Goal: Transaction & Acquisition: Subscribe to service/newsletter

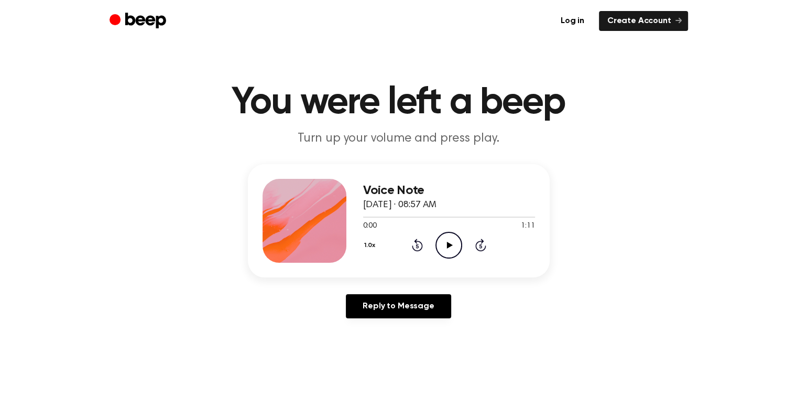
click at [446, 247] on icon "Play Audio" at bounding box center [449, 245] width 27 height 27
click at [450, 242] on icon at bounding box center [449, 245] width 5 height 7
click at [450, 242] on icon "Play Audio" at bounding box center [449, 245] width 27 height 27
click at [450, 242] on icon at bounding box center [449, 245] width 5 height 7
click at [450, 242] on icon "Play Audio" at bounding box center [449, 245] width 27 height 27
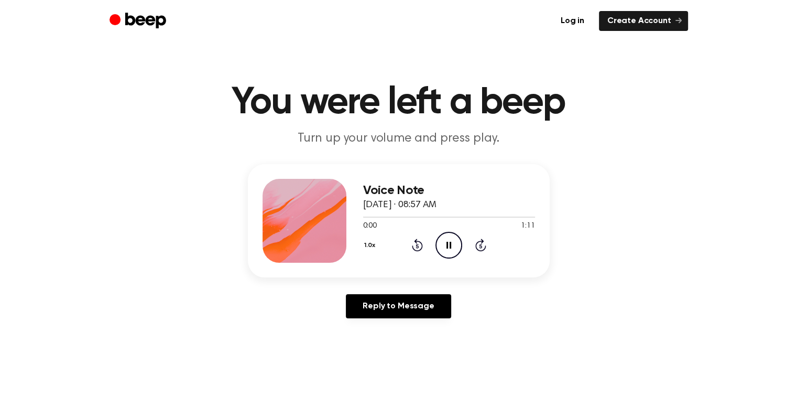
click at [450, 242] on icon at bounding box center [449, 245] width 5 height 7
click at [450, 242] on icon "Play Audio" at bounding box center [449, 245] width 27 height 27
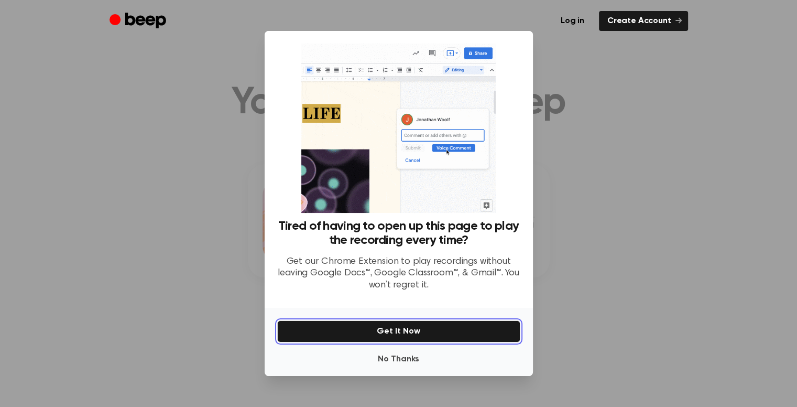
click at [420, 334] on button "Get It Now" at bounding box center [398, 331] width 243 height 22
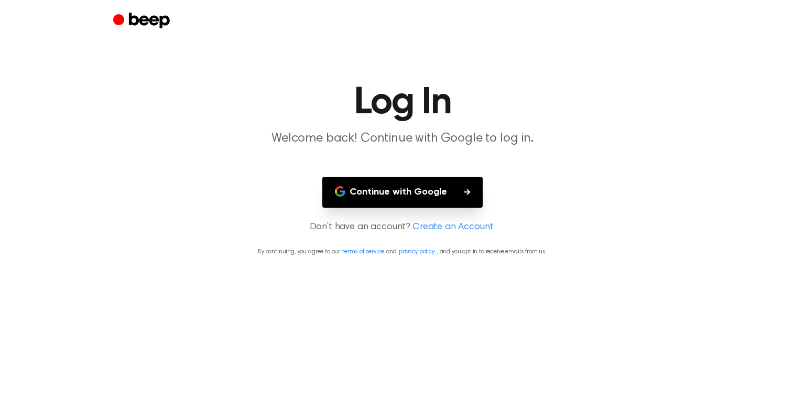
click at [439, 196] on button "Continue with Google" at bounding box center [402, 192] width 160 height 31
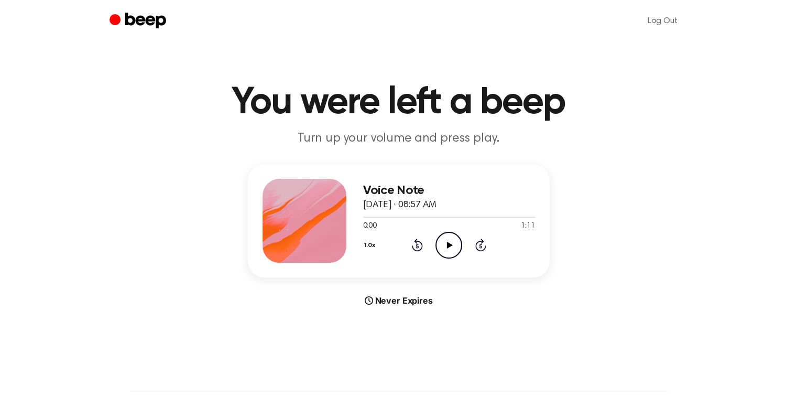
click at [451, 248] on icon "Play Audio" at bounding box center [449, 245] width 27 height 27
click at [449, 245] on icon at bounding box center [450, 245] width 6 height 7
click at [452, 244] on icon "Pause Audio" at bounding box center [449, 245] width 27 height 27
click at [452, 244] on icon at bounding box center [450, 245] width 6 height 7
click at [452, 244] on icon "Pause Audio" at bounding box center [449, 245] width 27 height 27
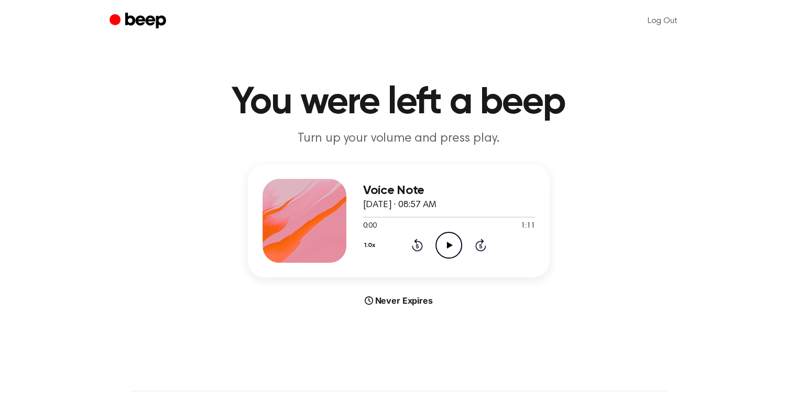
click at [452, 244] on icon at bounding box center [450, 245] width 6 height 7
click at [452, 244] on icon "Pause Audio" at bounding box center [449, 245] width 27 height 27
click at [452, 244] on icon at bounding box center [450, 245] width 6 height 7
click at [452, 244] on icon "Pause Audio" at bounding box center [449, 245] width 27 height 27
click at [452, 244] on icon at bounding box center [450, 245] width 6 height 7
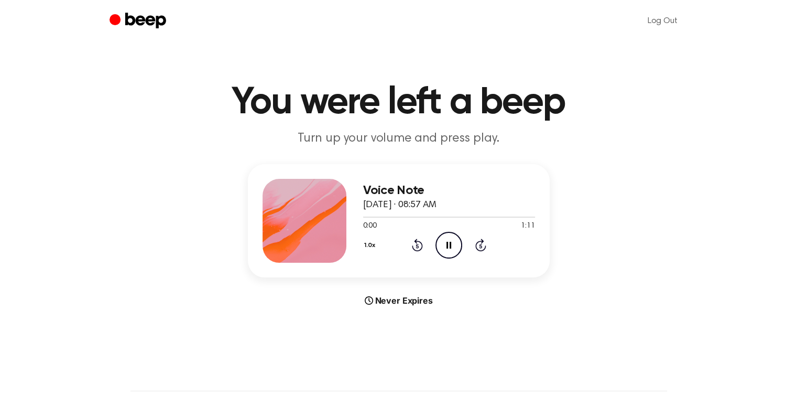
click at [452, 244] on icon "Pause Audio" at bounding box center [449, 245] width 27 height 27
click at [452, 244] on icon "Play Audio" at bounding box center [449, 245] width 27 height 27
click at [452, 244] on icon "Pause Audio" at bounding box center [449, 245] width 27 height 27
click at [444, 255] on icon "Play Audio" at bounding box center [449, 245] width 27 height 27
click at [438, 259] on div "Voice Note August 26, 2025 · 08:57 AM 0:00 1:11 Your browser does not support t…" at bounding box center [449, 221] width 172 height 84
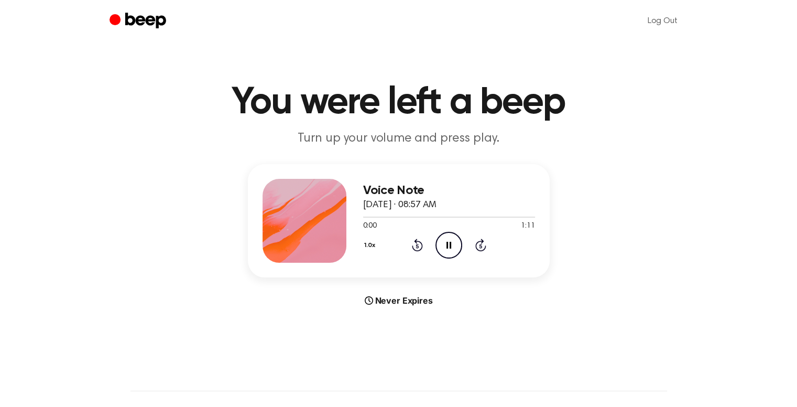
click at [456, 235] on icon "Pause Audio" at bounding box center [449, 245] width 27 height 27
click at [443, 248] on icon "Play Audio" at bounding box center [449, 245] width 27 height 27
click at [443, 248] on icon "Pause Audio" at bounding box center [449, 245] width 27 height 27
click at [443, 248] on icon "Play Audio" at bounding box center [449, 245] width 27 height 27
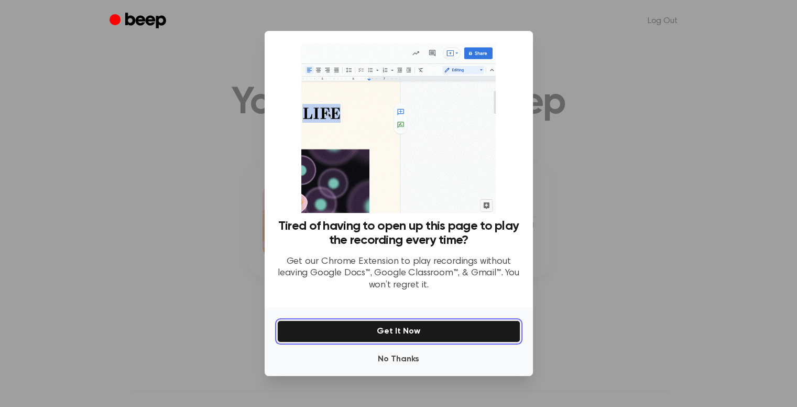
click at [419, 329] on button "Get It Now" at bounding box center [398, 331] width 243 height 22
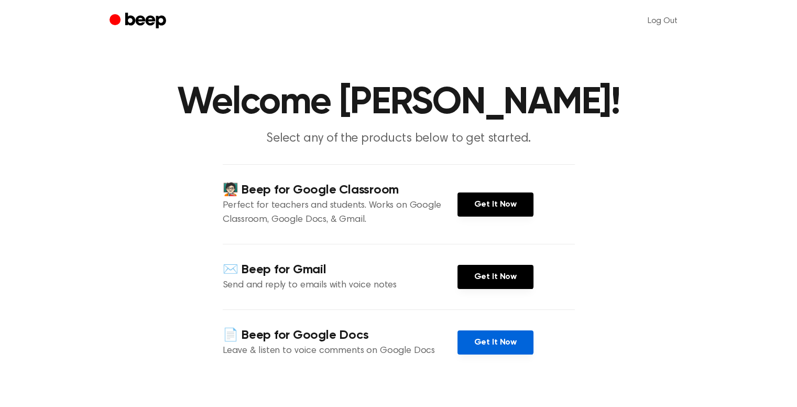
click at [495, 340] on link "Get It Now" at bounding box center [496, 342] width 76 height 24
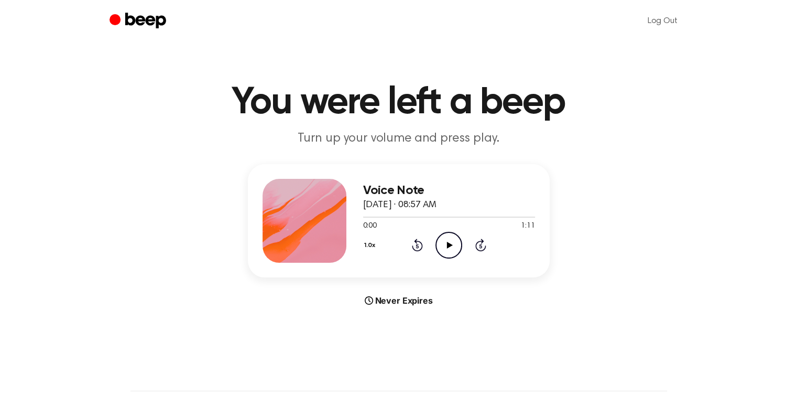
click at [452, 243] on icon "Play Audio" at bounding box center [449, 245] width 27 height 27
click at [452, 242] on icon "Pause Audio" at bounding box center [449, 245] width 27 height 27
